Goal: Task Accomplishment & Management: Manage account settings

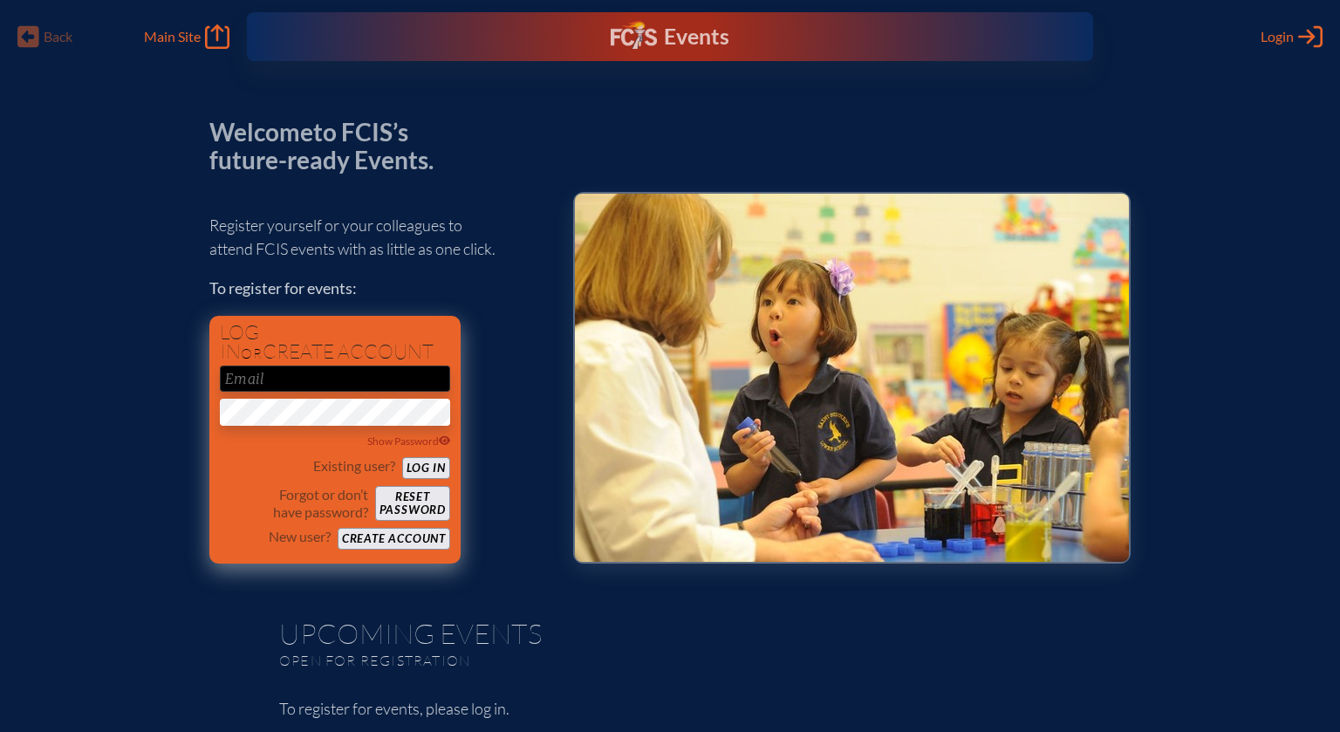
type input "[EMAIL_ADDRESS][DOMAIN_NAME]"
click at [428, 463] on button "Log in" at bounding box center [426, 468] width 48 height 22
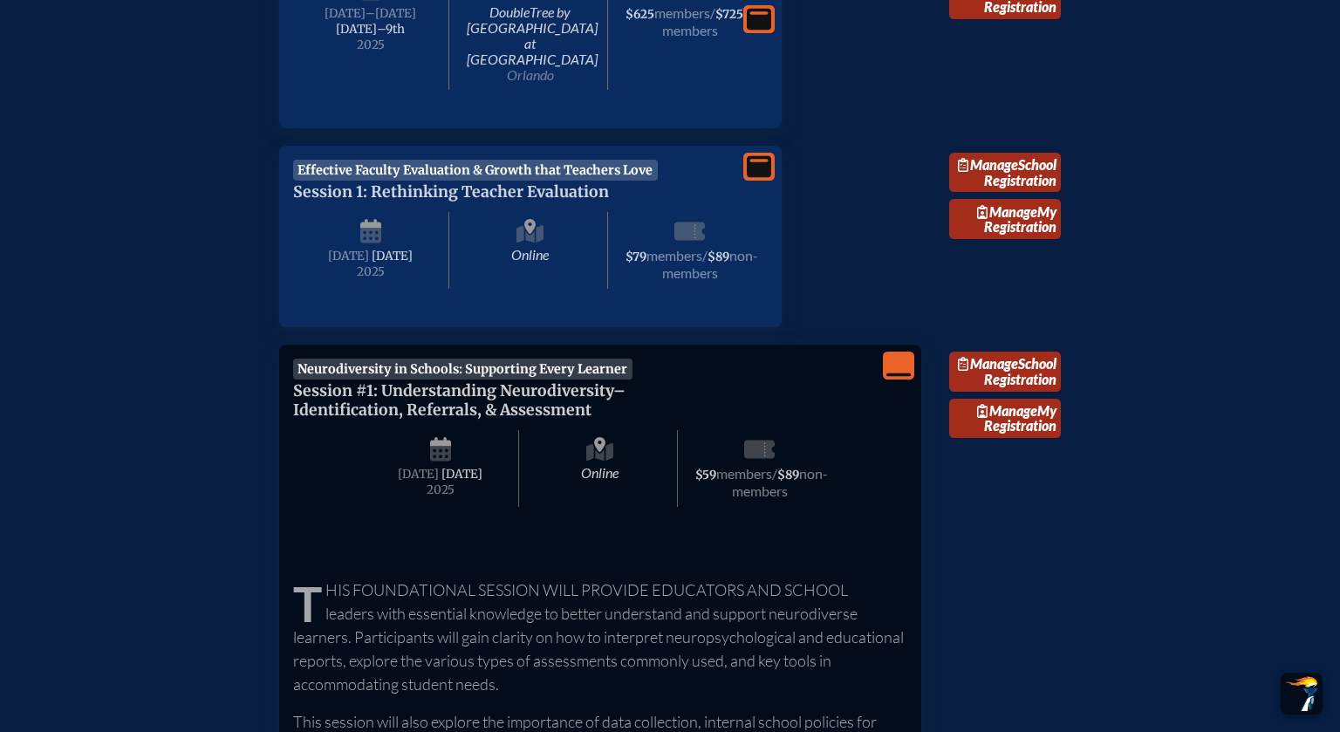
scroll to position [1151, 0]
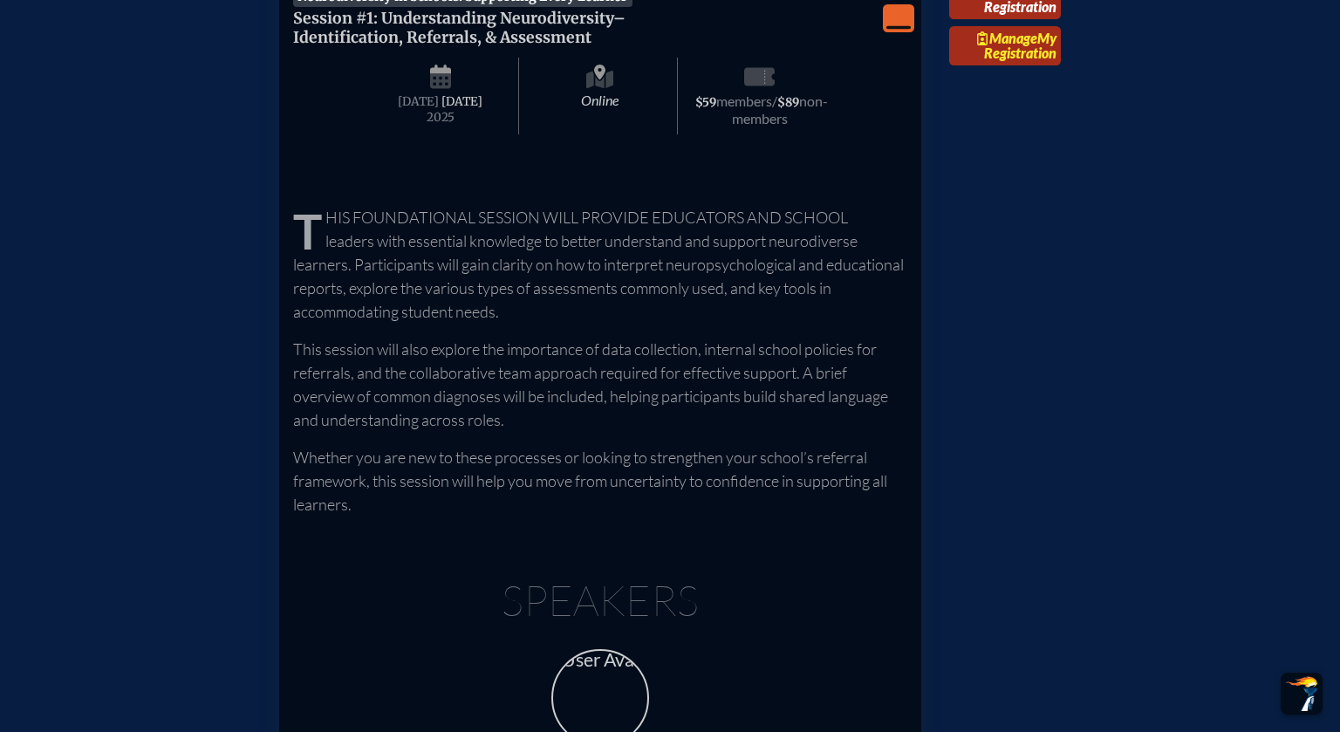
click at [1013, 66] on link "Manage My Registration" at bounding box center [1005, 46] width 112 height 40
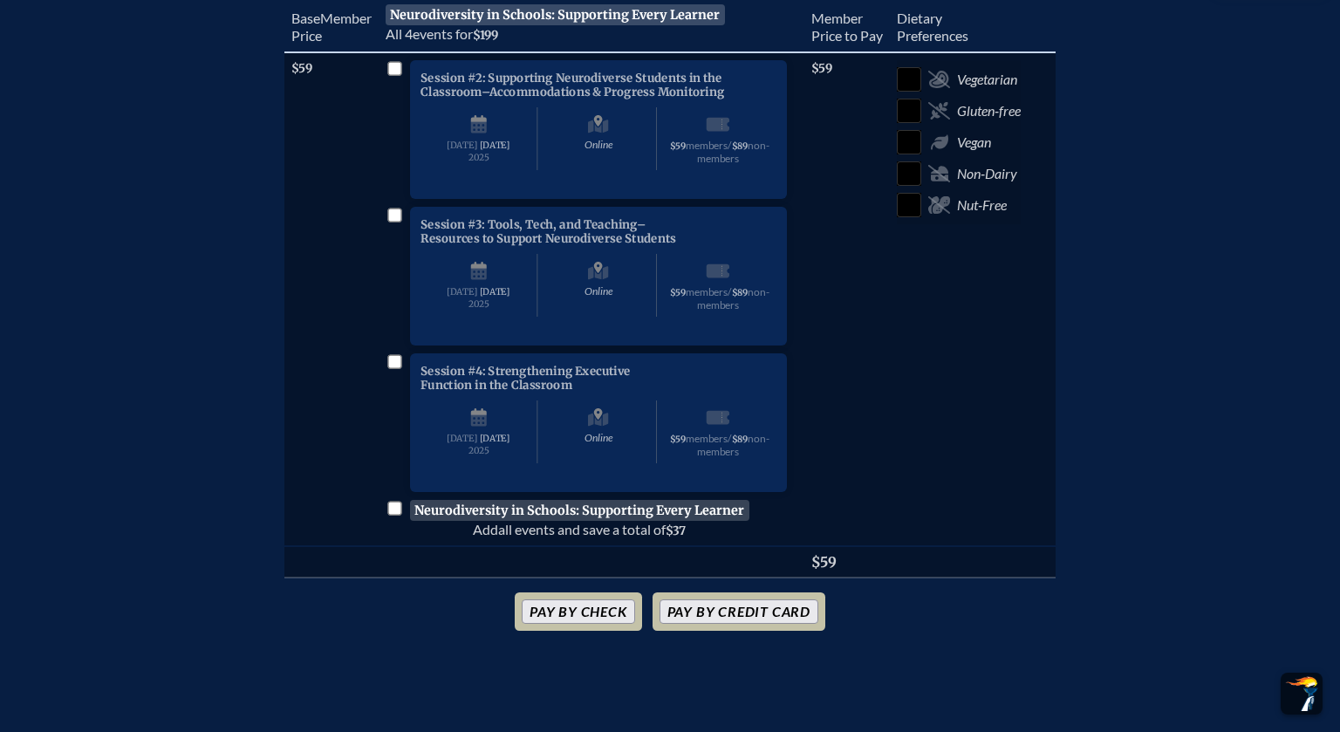
scroll to position [715, 0]
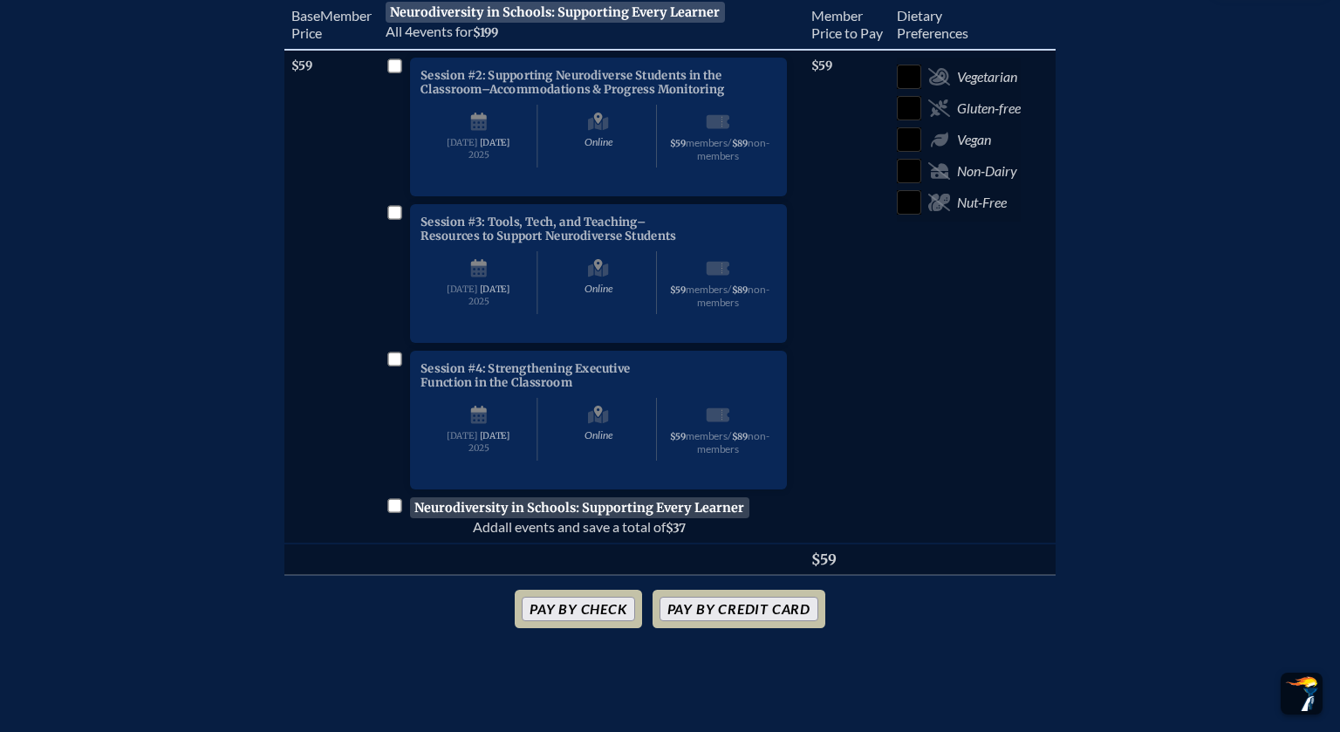
click at [393, 58] on input "checkbox" at bounding box center [394, 65] width 14 height 14
checkbox input "true"
click at [393, 216] on input "checkbox" at bounding box center [394, 212] width 14 height 14
checkbox input "true"
click at [398, 366] on input "checkbox" at bounding box center [394, 359] width 14 height 14
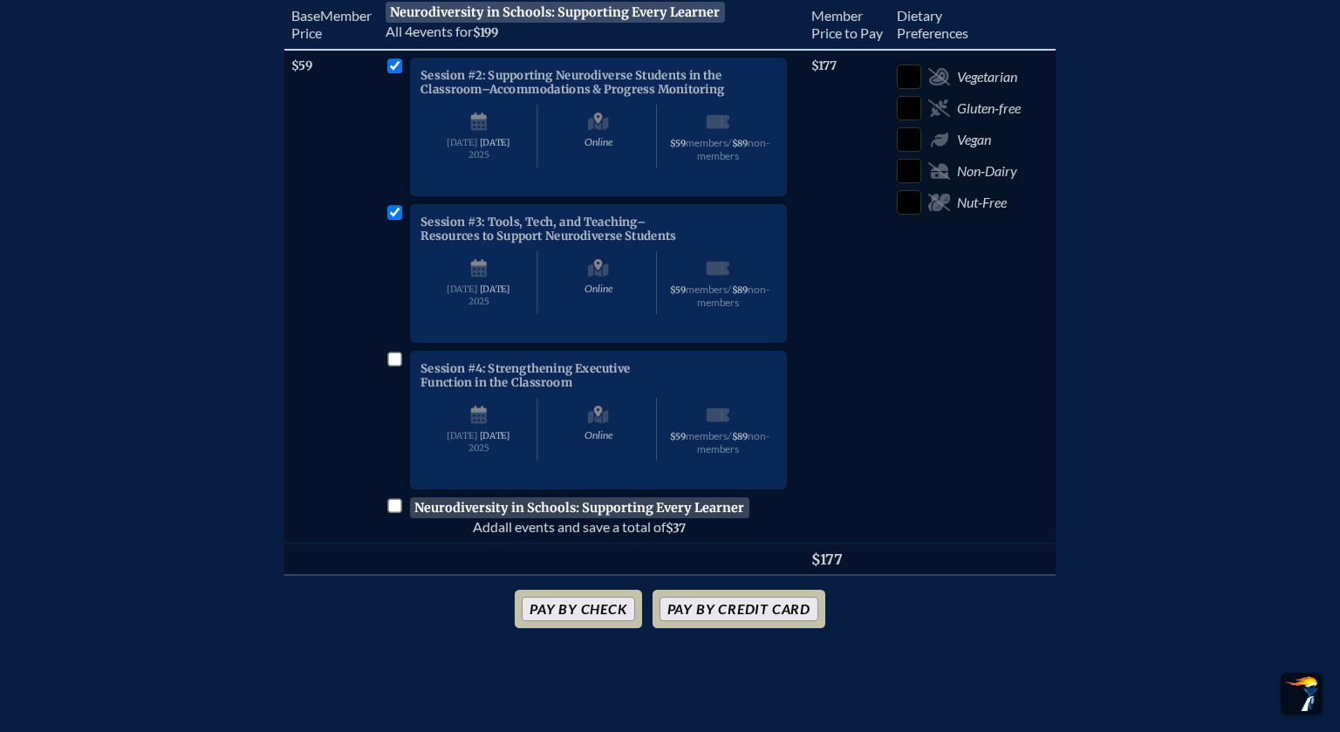
checkbox input "true"
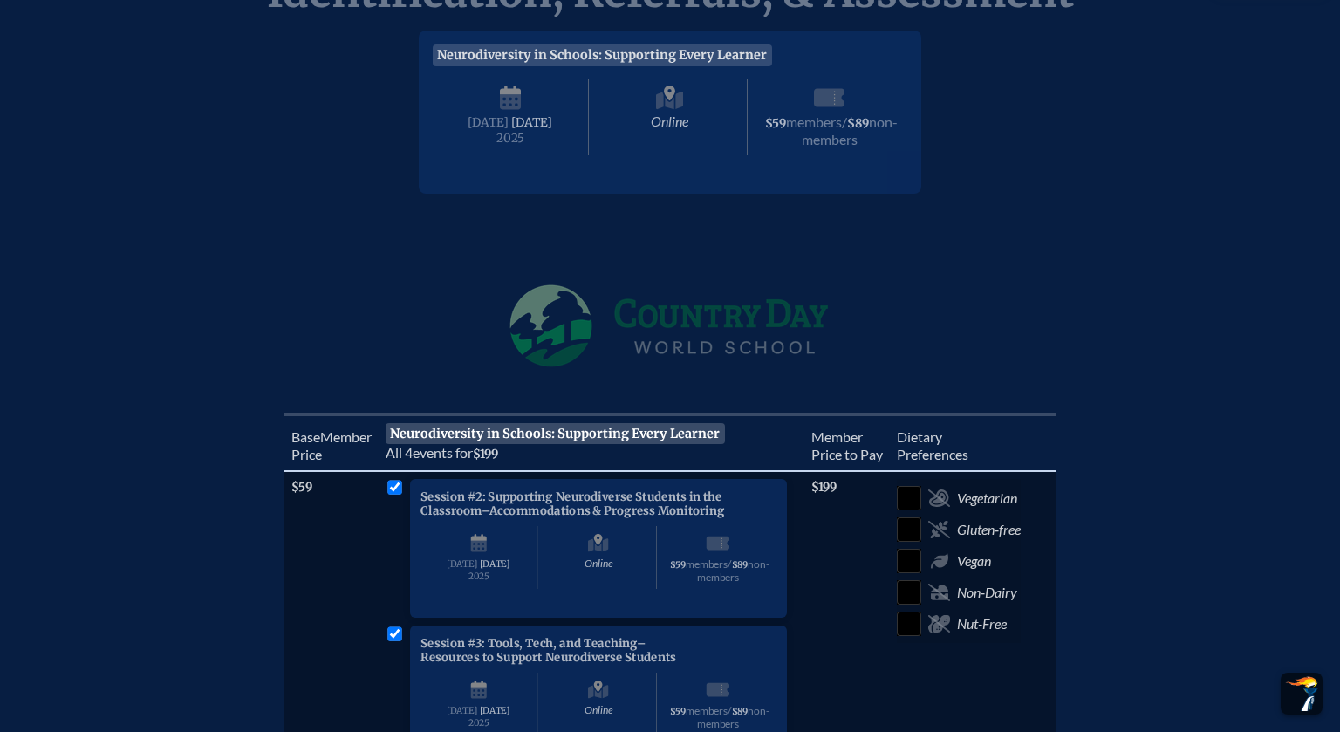
scroll to position [76, 0]
